Goal: Complete application form

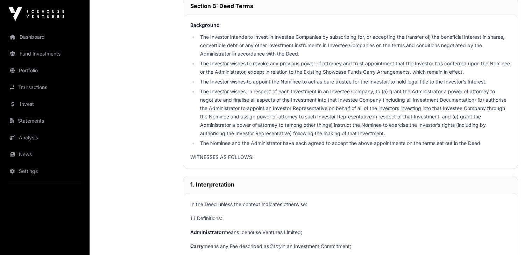
scroll to position [844, 0]
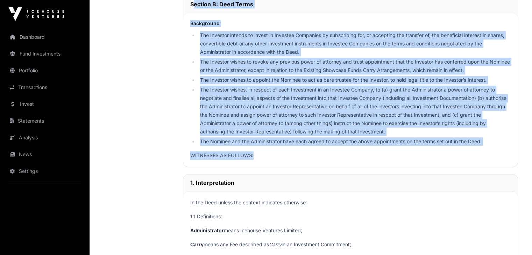
drag, startPoint x: 189, startPoint y: 13, endPoint x: 481, endPoint y: 153, distance: 323.8
click at [481, 153] on div "Section B: Deed Terms Background The Investor intends to invest in Investee Com…" at bounding box center [350, 81] width 335 height 172
copy div "Loremip D: Sita Conse Adipiscing Eli Seddoeiu tempori ut labore et Dolorema Ali…"
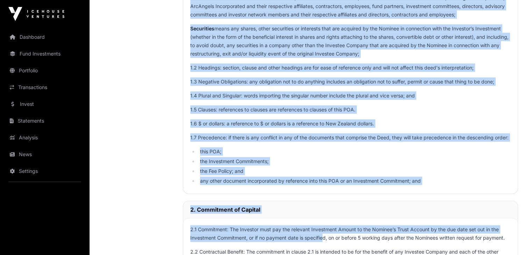
scroll to position [1671, 0]
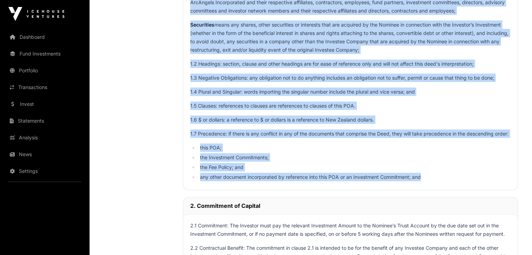
drag, startPoint x: 189, startPoint y: 100, endPoint x: 446, endPoint y: 185, distance: 271.0
copy div "1. Interpretation In the Deed unless the context indicates otherwise: 1.1 Defin…"
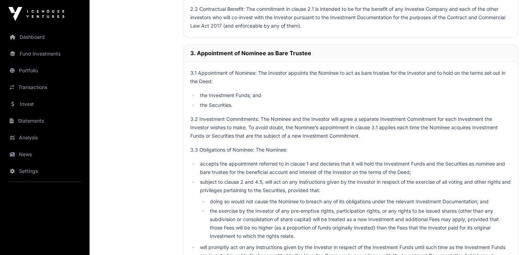
scroll to position [1911, 0]
click at [189, 58] on div "3. Appointment of Nominee as Bare Trustee" at bounding box center [350, 52] width 335 height 17
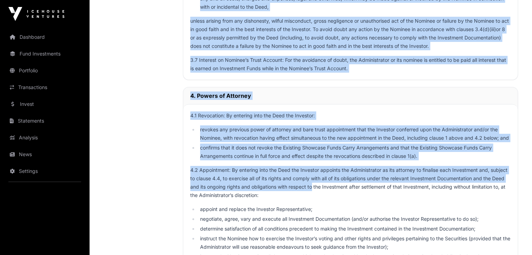
scroll to position [2465, 0]
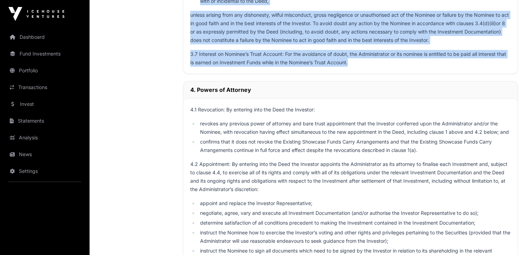
drag, startPoint x: 189, startPoint y: 61, endPoint x: 356, endPoint y: 68, distance: 167.1
copy div "3. Appointment of Nominee as Bare Trustee 3.1 Appointment of Nominee: The Inves…"
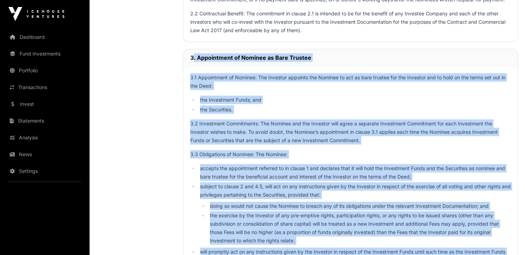
scroll to position [1921, 0]
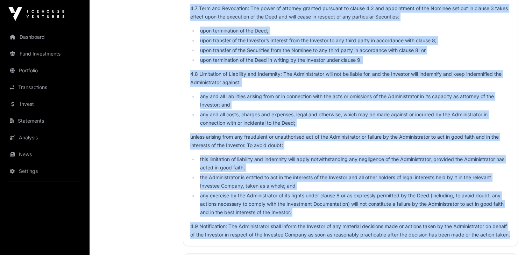
scroll to position [2934, 0]
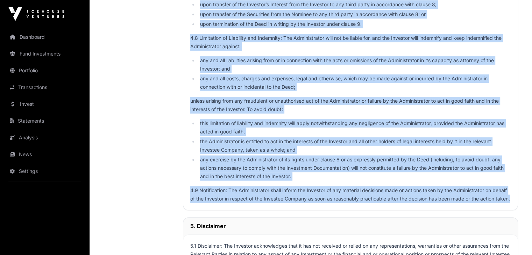
drag, startPoint x: 191, startPoint y: 52, endPoint x: 256, endPoint y: 218, distance: 178.2
copy div "4. Powers of Attorney 4.1 Revocation: By entering into the Deed the Investor: r…"
click at [257, 203] on p "4.9 Notification: The Administrator shall inform the Investor of any material d…" at bounding box center [350, 194] width 321 height 17
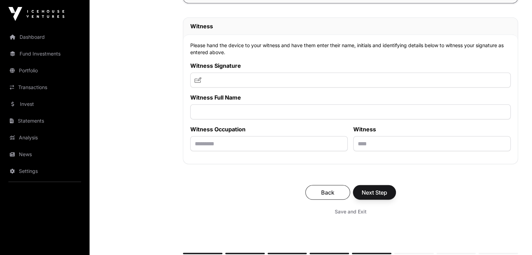
scroll to position [4603, 0]
click at [273, 87] on input "text" at bounding box center [350, 79] width 321 height 15
type input "**********"
click at [261, 119] on input "text" at bounding box center [350, 111] width 321 height 15
type input "**********"
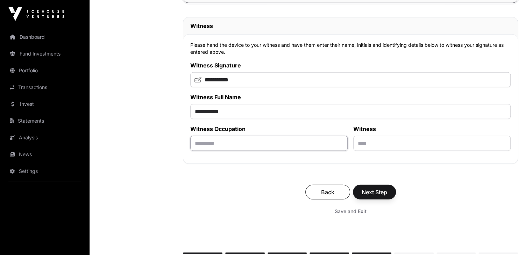
click at [248, 151] on input "text" at bounding box center [268, 143] width 157 height 15
type input "*"
type input "******"
click at [356, 151] on input "text" at bounding box center [431, 143] width 157 height 15
type input "********"
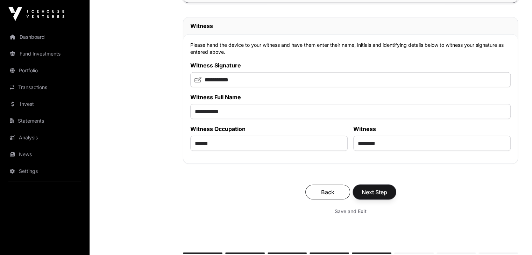
click at [381, 197] on span "Next Step" at bounding box center [375, 192] width 26 height 8
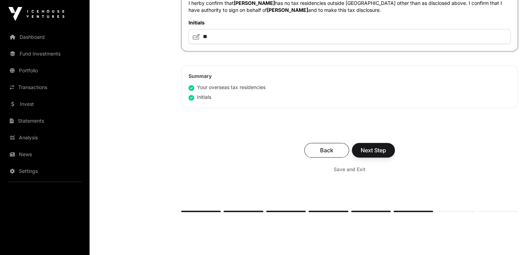
scroll to position [494, 0]
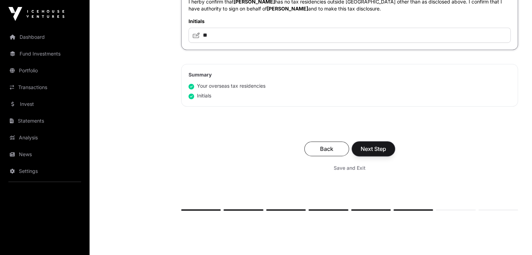
click at [378, 150] on span "Next Step" at bounding box center [374, 149] width 26 height 8
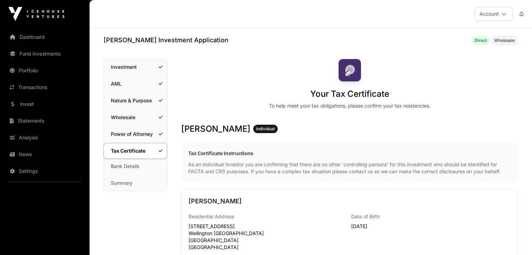
scroll to position [494, 0]
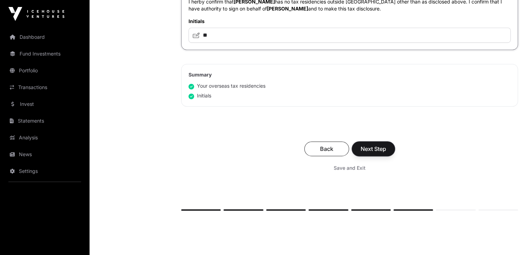
click at [371, 150] on span "Next Step" at bounding box center [374, 149] width 26 height 8
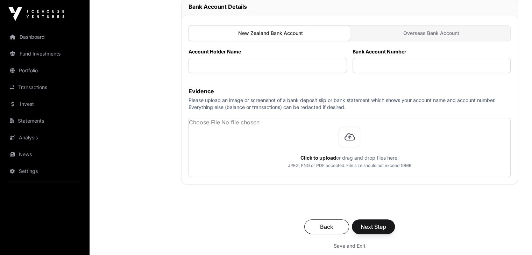
scroll to position [218, 0]
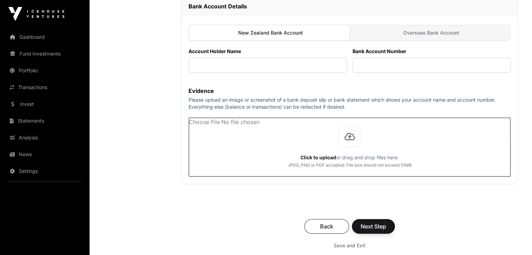
click at [308, 147] on input "file" at bounding box center [350, 147] width 322 height 59
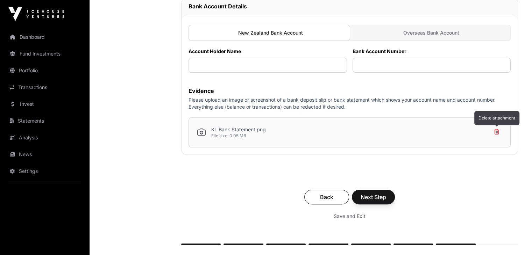
click at [498, 133] on icon at bounding box center [497, 131] width 10 height 11
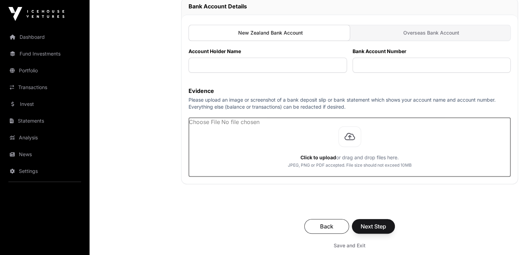
click at [318, 141] on input "file" at bounding box center [350, 147] width 322 height 59
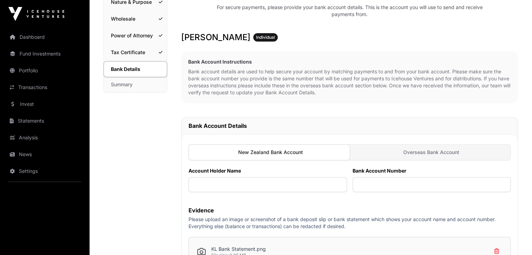
scroll to position [105, 0]
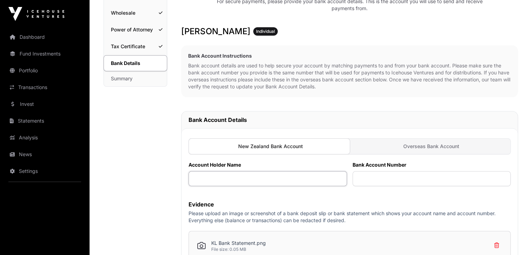
click at [283, 177] on input "text" at bounding box center [268, 178] width 159 height 15
type input "**********"
paste input "**********"
type input "**********"
click at [309, 164] on label "Account Holder Name" at bounding box center [268, 165] width 159 height 7
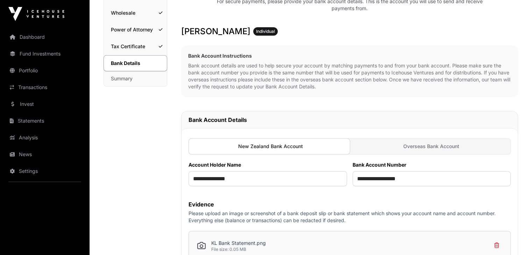
click at [162, 129] on div "Bank Details Investment AML Nature & Purpose Wholesale Power of Attorney Tax Ce…" at bounding box center [136, 171] width 64 height 432
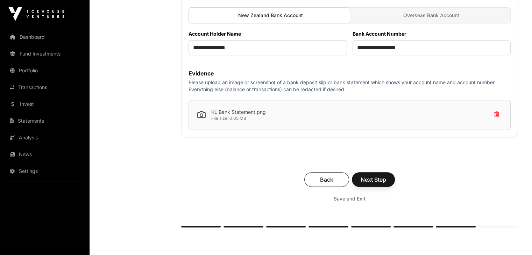
scroll to position [236, 0]
click at [372, 180] on span "Next Step" at bounding box center [374, 179] width 26 height 8
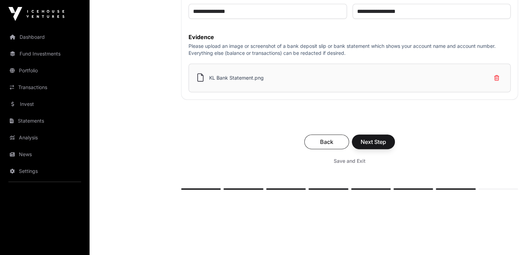
scroll to position [281, 0]
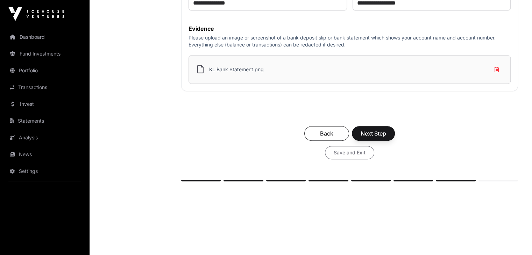
click at [351, 156] on span "Save and Exit" at bounding box center [350, 152] width 32 height 7
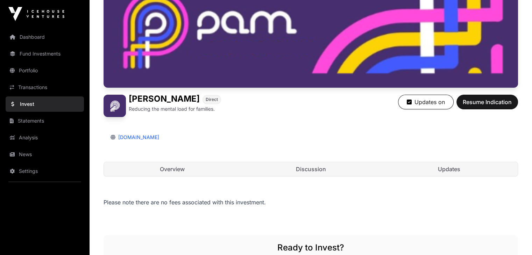
scroll to position [112, 0]
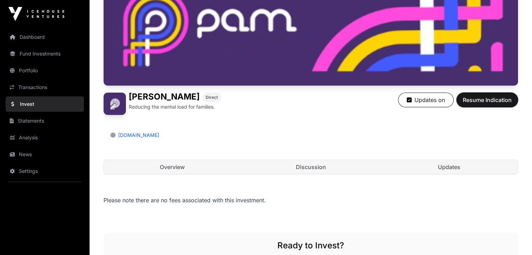
click at [484, 104] on span "Resume Indication" at bounding box center [487, 100] width 49 height 8
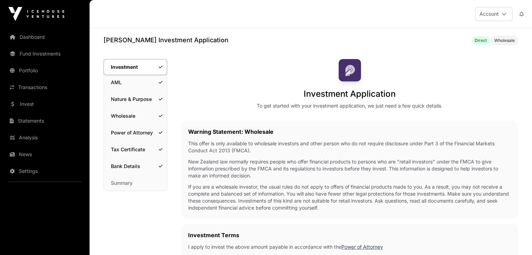
click at [133, 172] on link "Bank Details" at bounding box center [135, 166] width 63 height 15
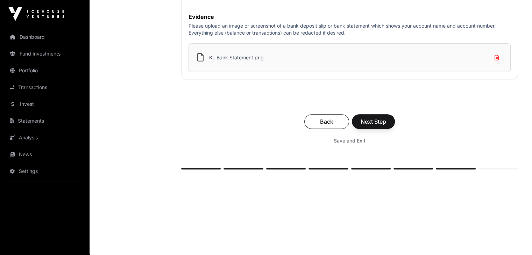
scroll to position [294, 0]
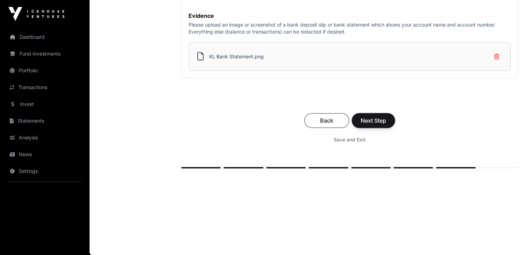
click at [384, 124] on span "Next Step" at bounding box center [374, 121] width 26 height 8
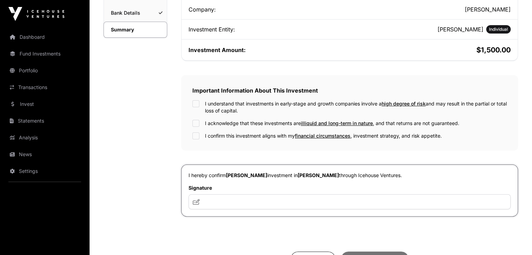
scroll to position [159, 0]
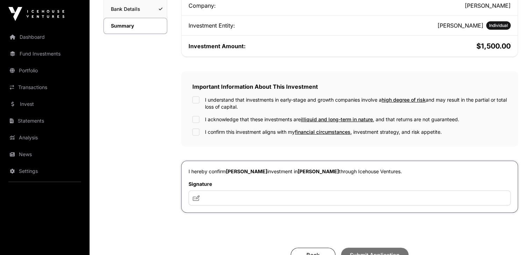
click at [200, 98] on div "I understand that investments in early-stage and growth companies involve a hig…" at bounding box center [349, 104] width 315 height 14
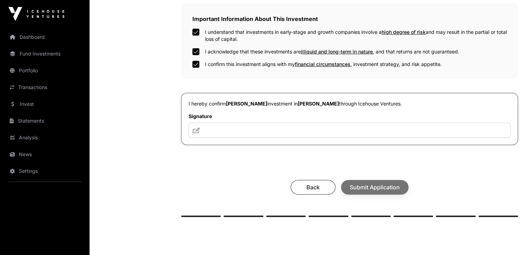
scroll to position [229, 0]
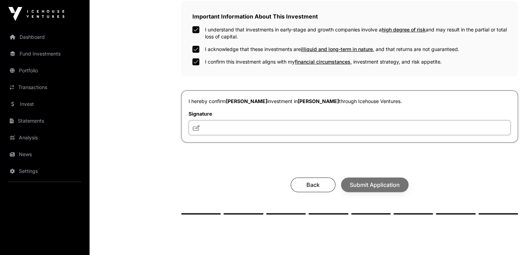
click at [240, 128] on input "text" at bounding box center [350, 127] width 322 height 15
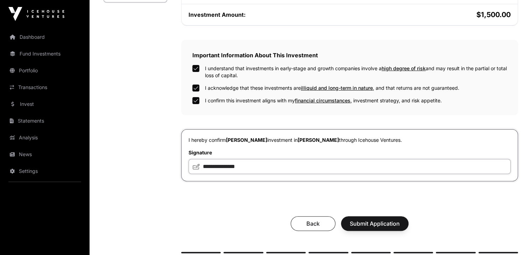
scroll to position [197, 0]
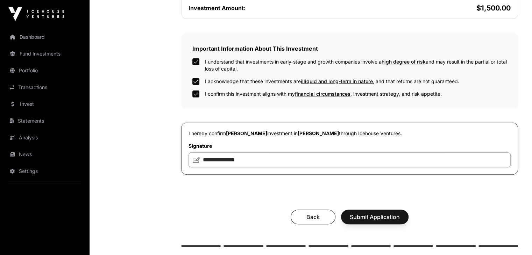
type input "**********"
click at [382, 216] on span "Submit Application" at bounding box center [375, 217] width 50 height 8
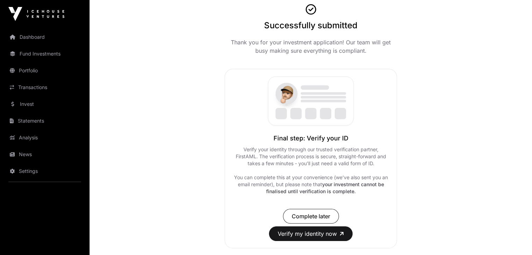
scroll to position [87, 0]
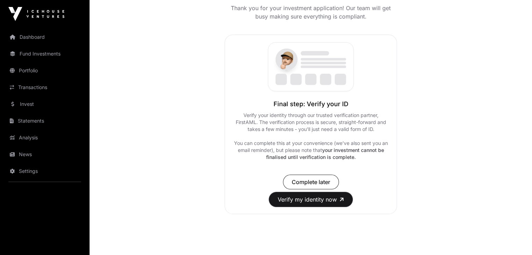
click at [331, 192] on button "Verify my identity now" at bounding box center [311, 199] width 84 height 15
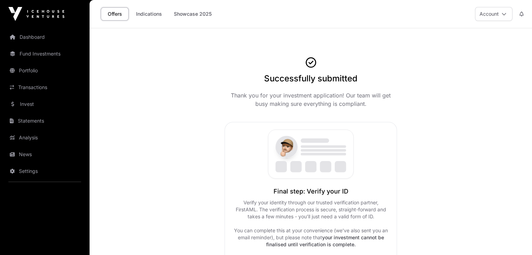
click at [42, 39] on link "Dashboard" at bounding box center [45, 36] width 78 height 15
